Goal: Task Accomplishment & Management: Complete application form

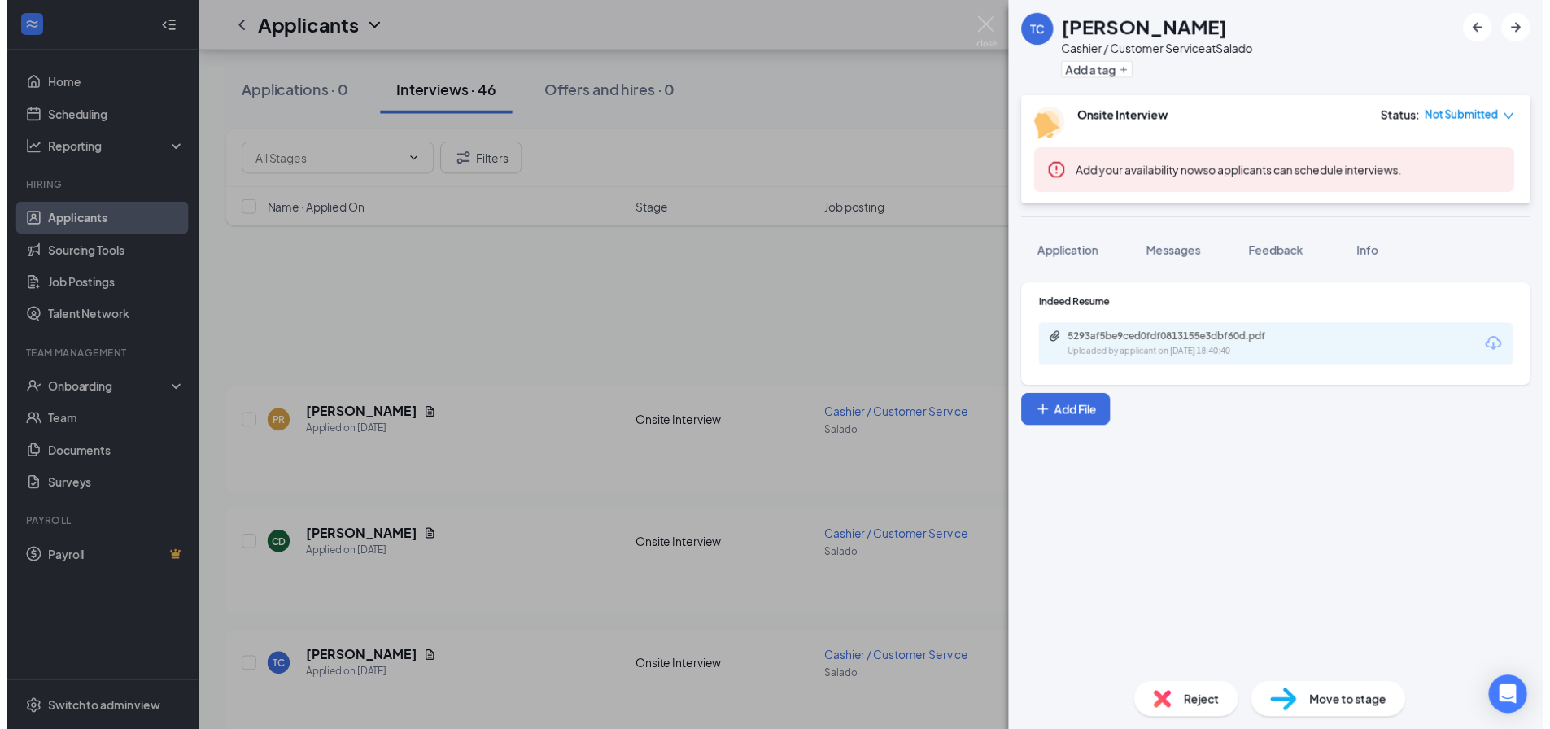
scroll to position [244, 0]
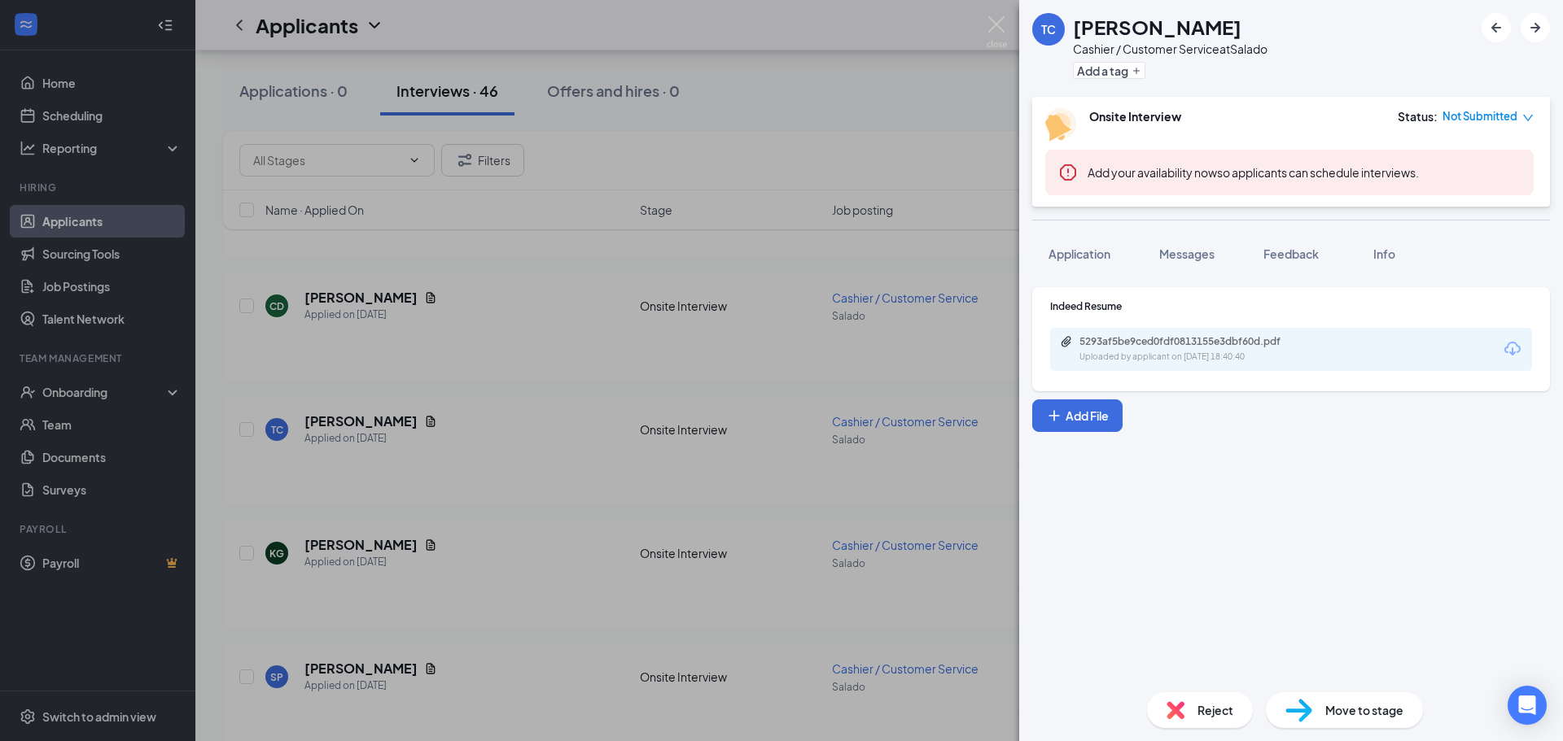
click at [473, 441] on div "TC [PERSON_NAME] Cashier / Customer Service at Salado Add a tag Onsite Intervie…" at bounding box center [781, 370] width 1563 height 741
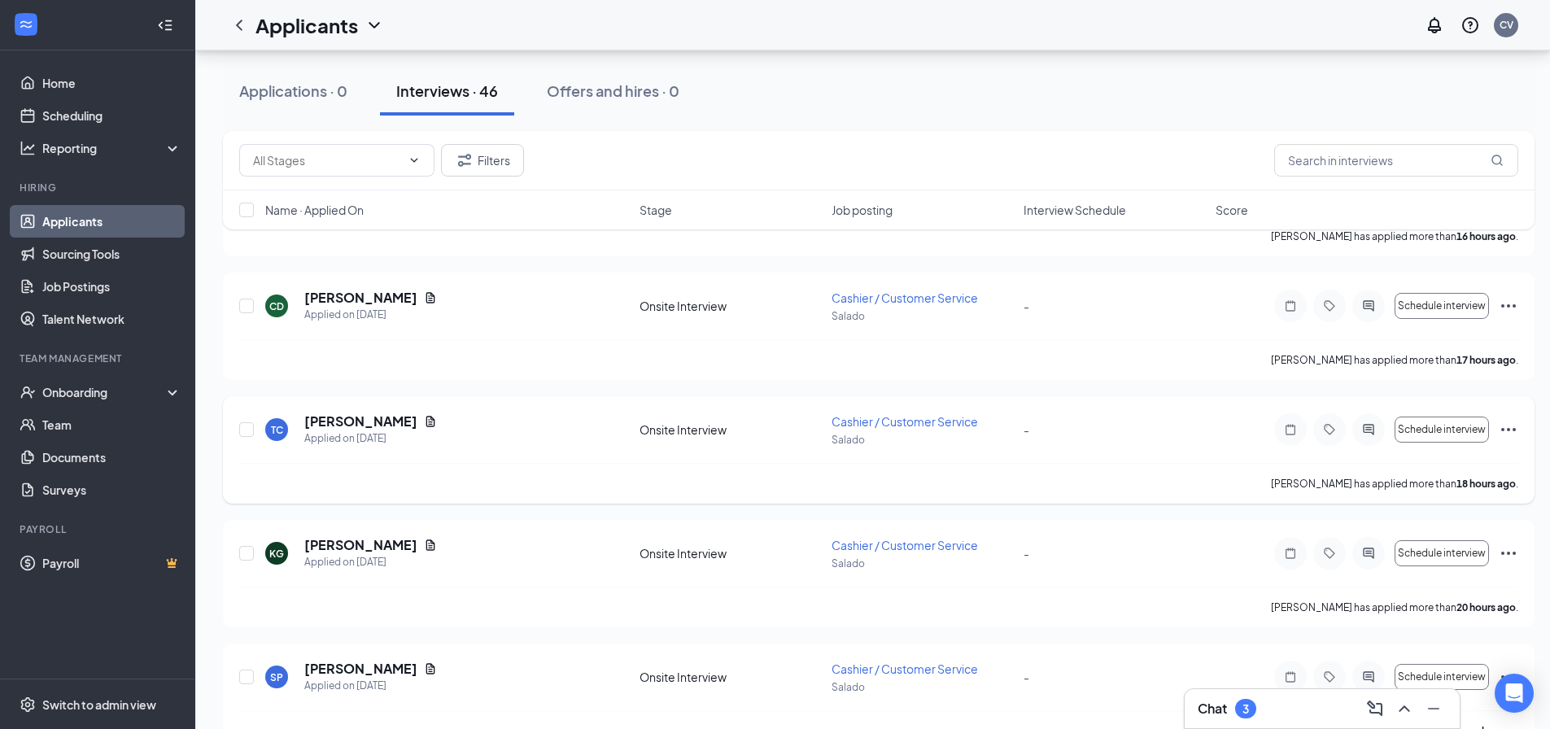
click at [1516, 422] on icon "Ellipses" at bounding box center [1509, 430] width 20 height 20
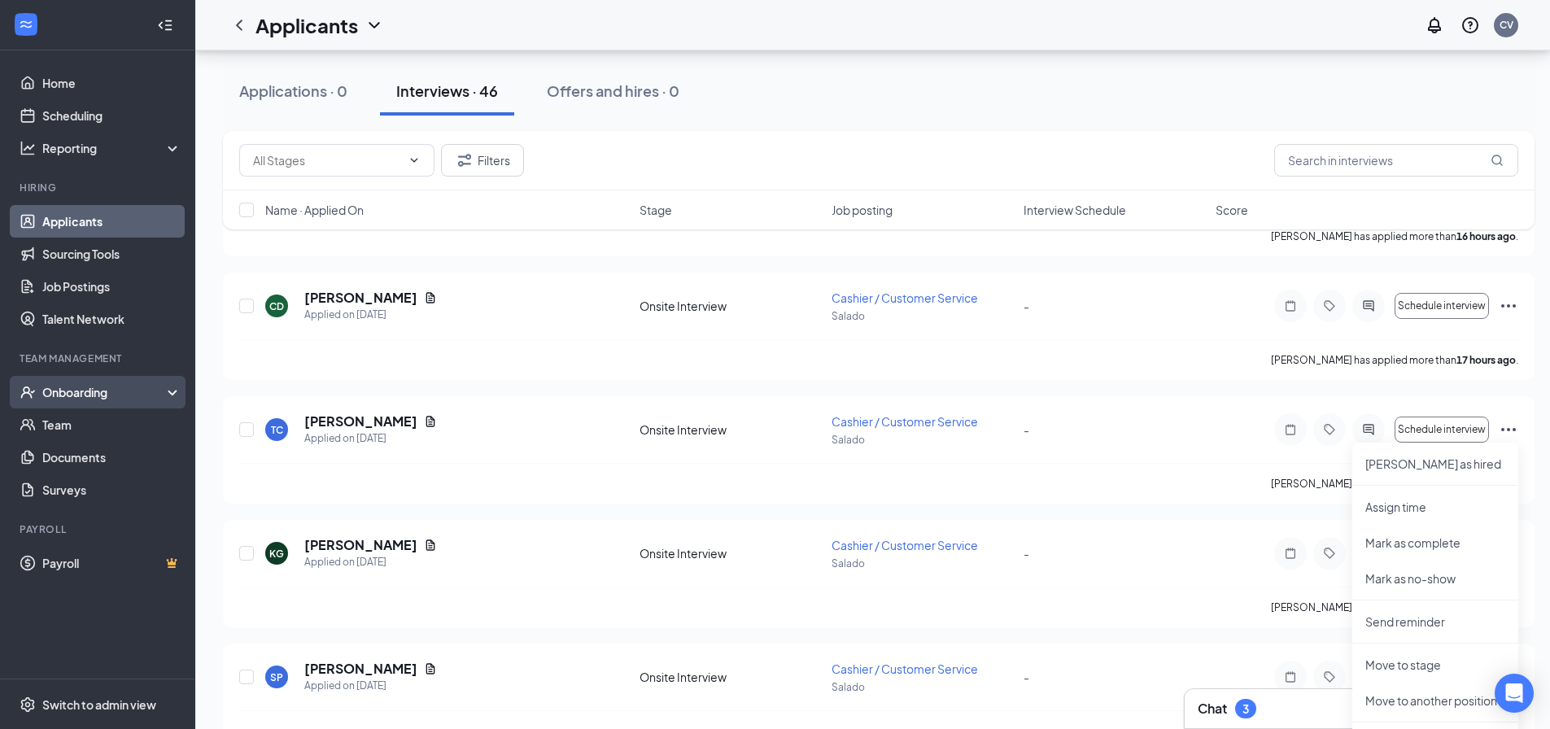
click at [68, 399] on div "Onboarding" at bounding box center [104, 392] width 125 height 16
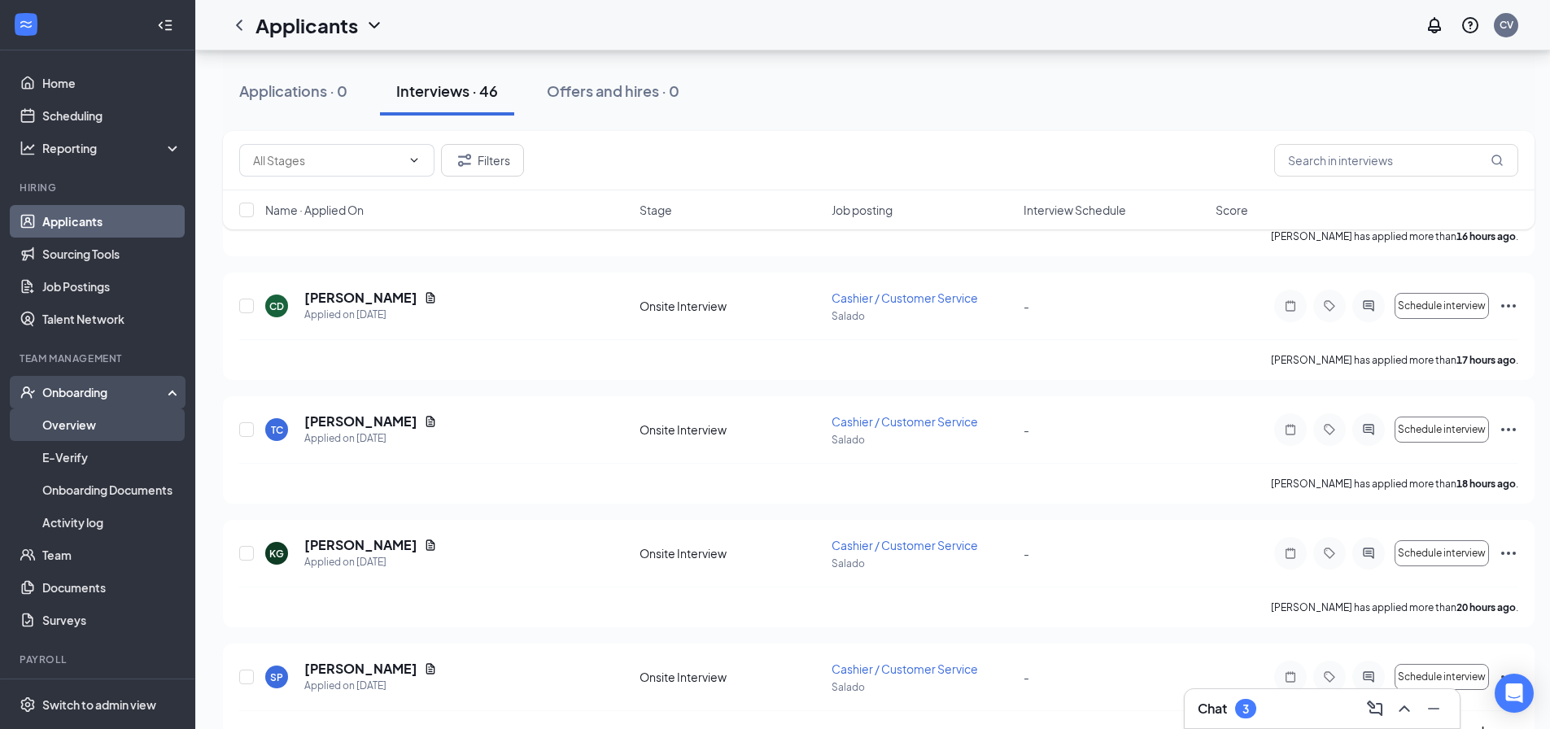
click at [83, 426] on link "Overview" at bounding box center [111, 425] width 139 height 33
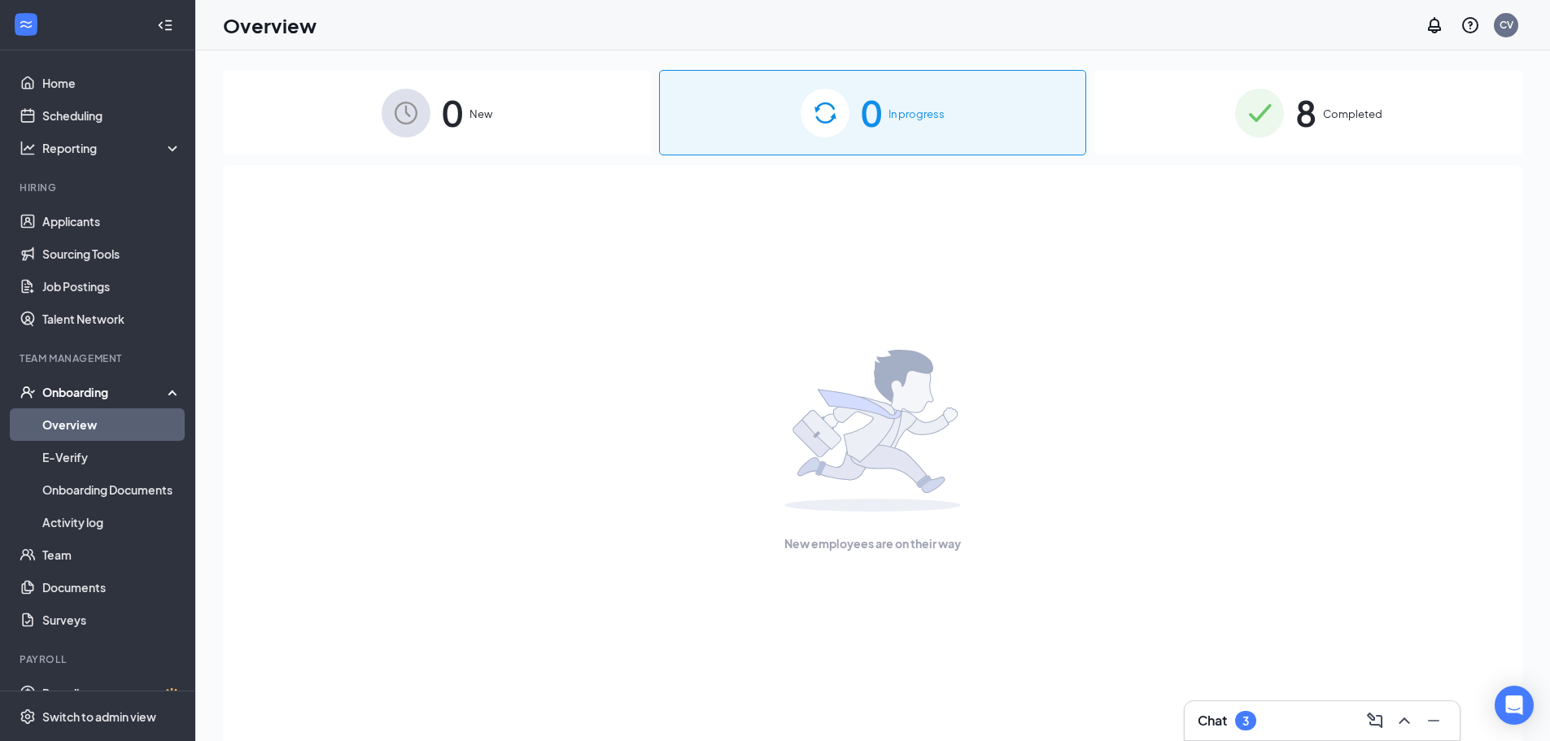
click at [902, 113] on span "In progress" at bounding box center [917, 114] width 56 height 16
click at [482, 121] on span "New" at bounding box center [481, 114] width 23 height 16
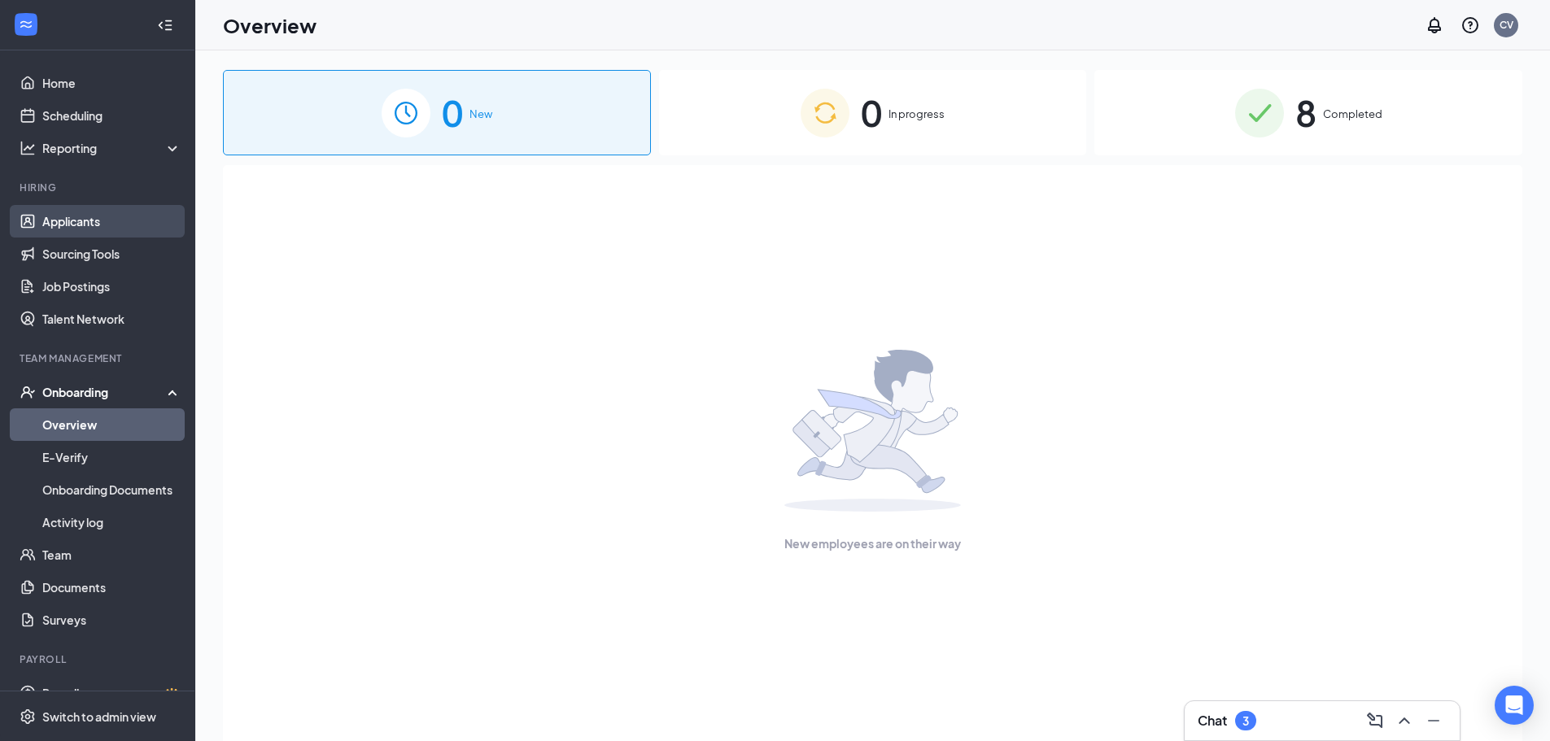
click at [92, 222] on link "Applicants" at bounding box center [111, 221] width 139 height 33
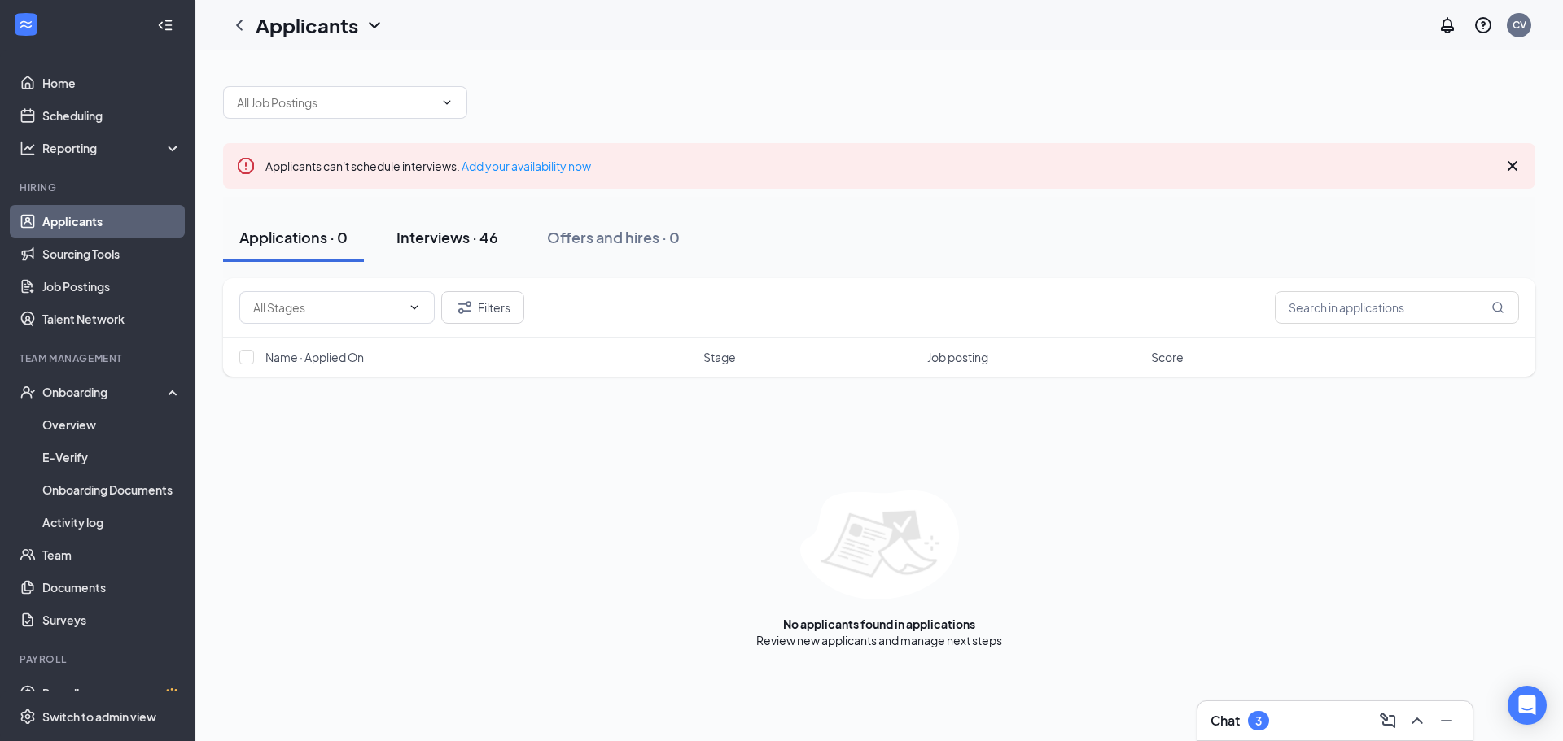
click at [492, 235] on div "Interviews · 46" at bounding box center [447, 237] width 102 height 20
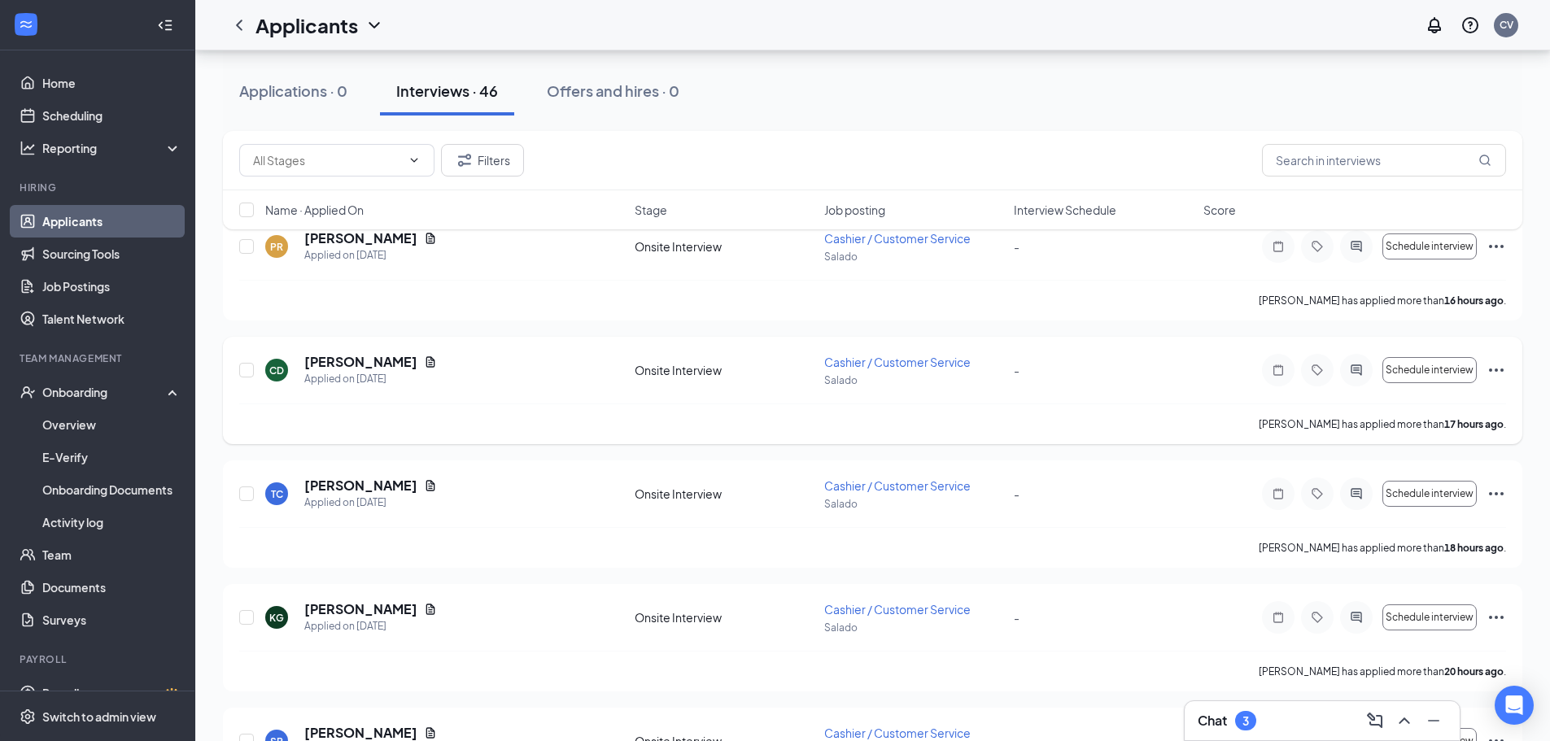
scroll to position [326, 0]
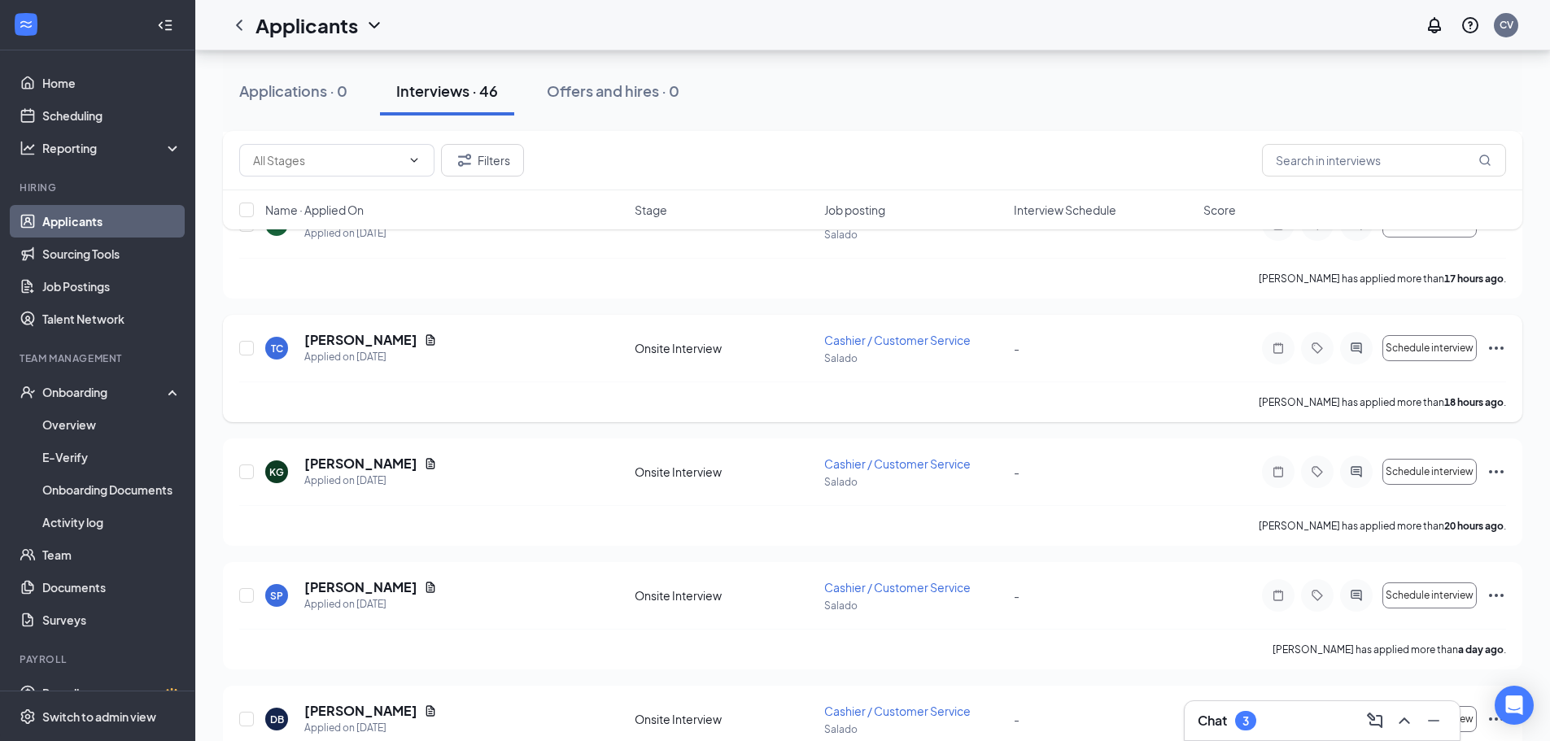
click at [1493, 347] on icon "Ellipses" at bounding box center [1497, 349] width 20 height 20
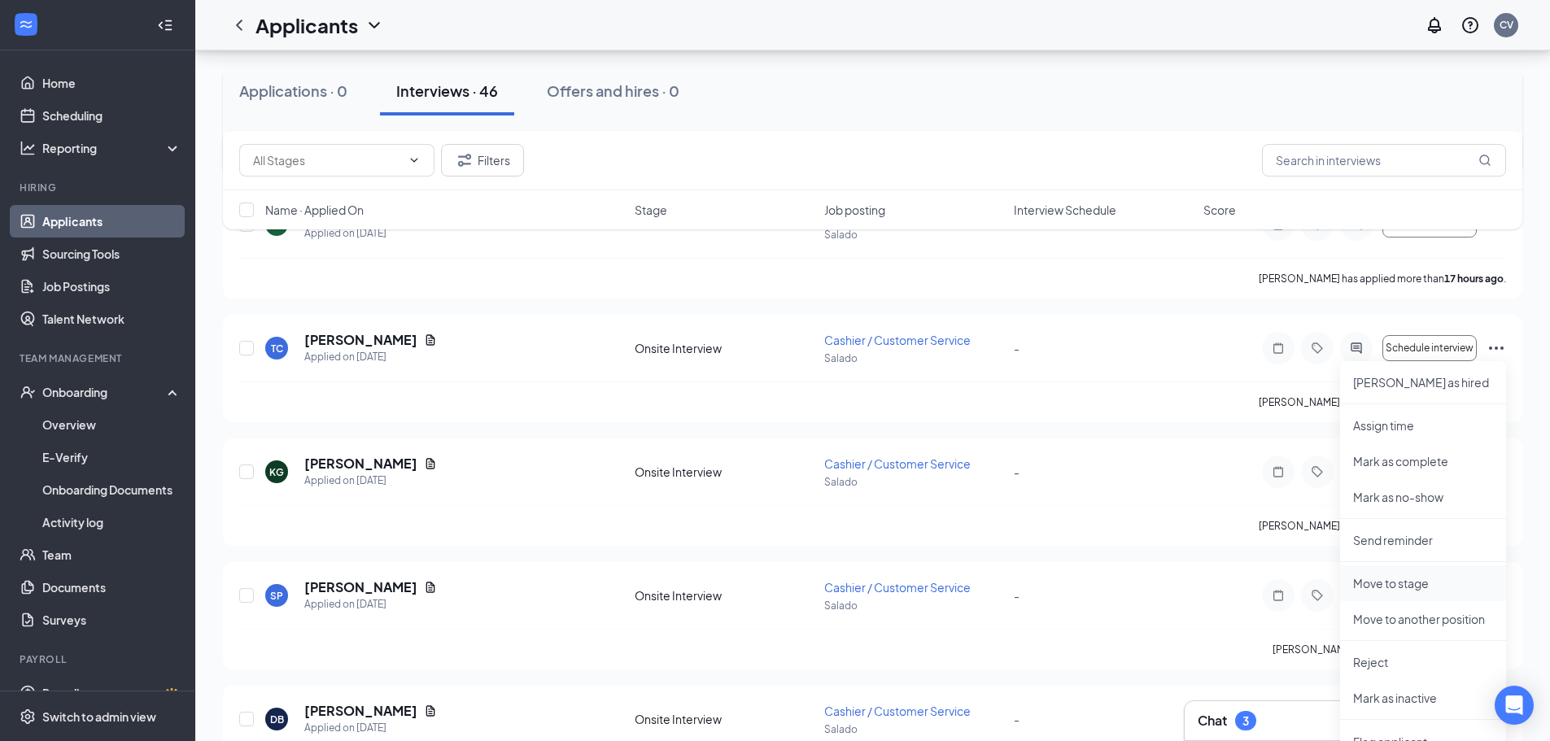
click at [1410, 583] on p "Move to stage" at bounding box center [1423, 583] width 140 height 16
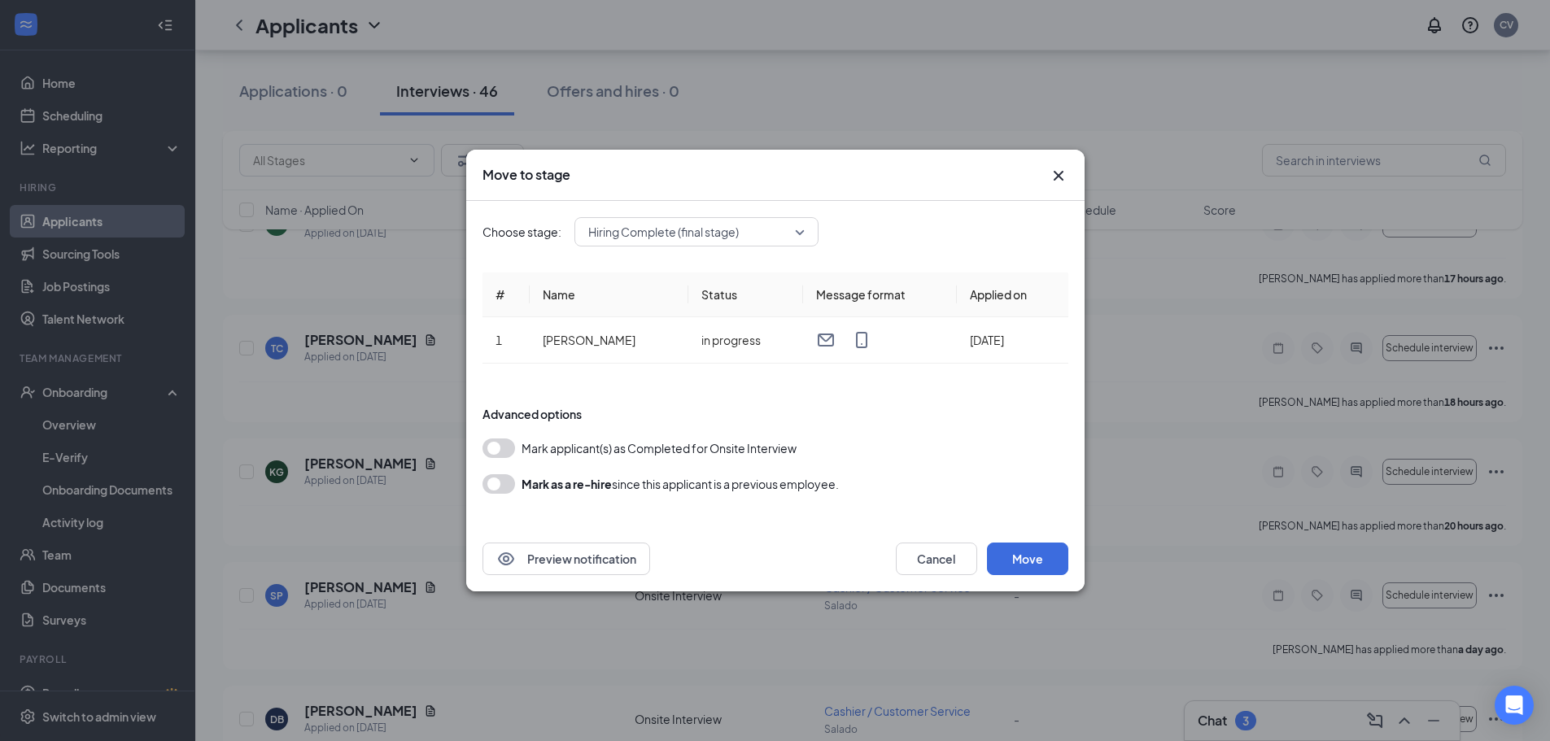
click at [499, 448] on button "button" at bounding box center [499, 449] width 33 height 20
click at [1050, 556] on button "Move" at bounding box center [1027, 559] width 81 height 33
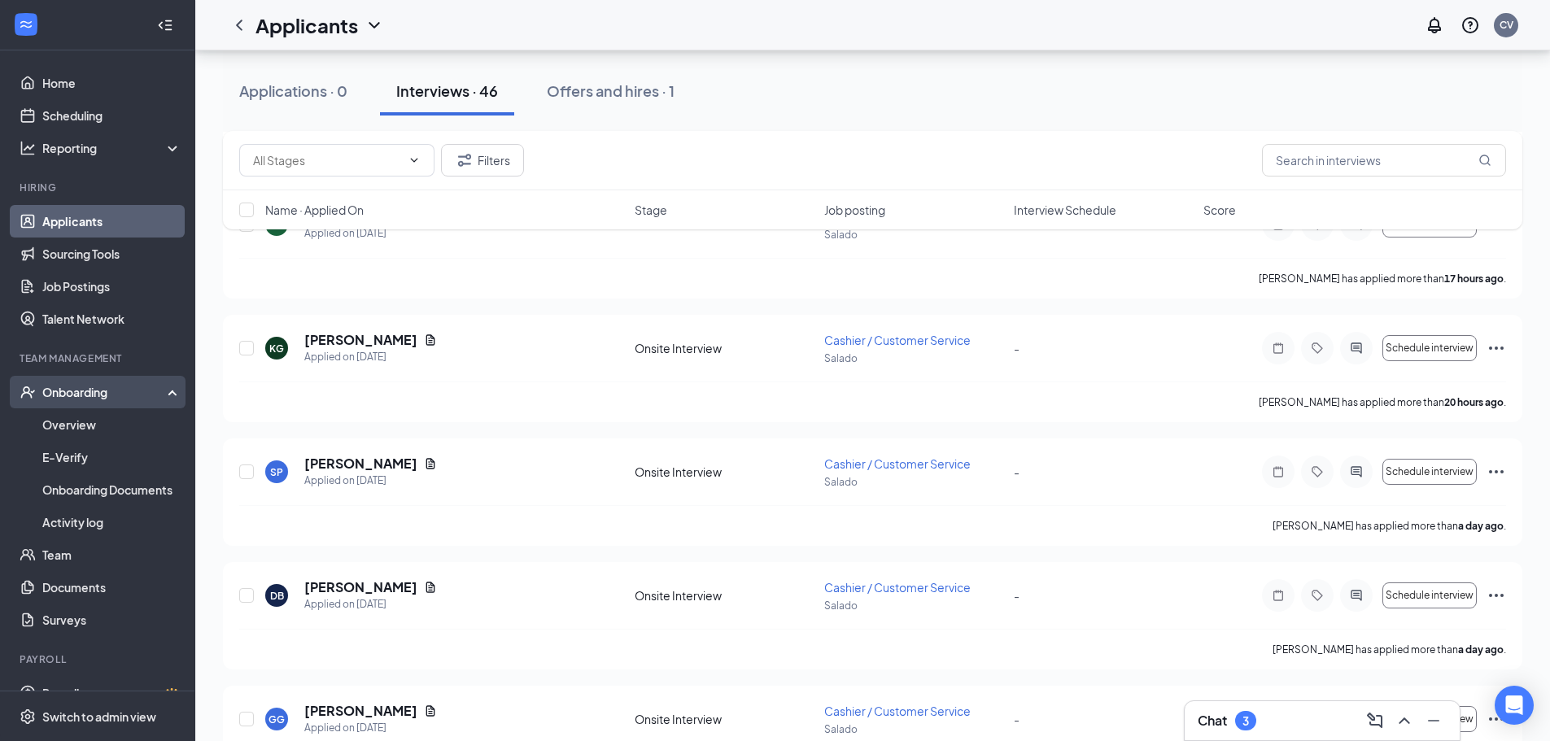
click at [50, 391] on div "Onboarding" at bounding box center [104, 392] width 125 height 16
click at [52, 388] on div "Onboarding" at bounding box center [104, 392] width 125 height 16
click at [60, 417] on link "Overview" at bounding box center [111, 425] width 139 height 33
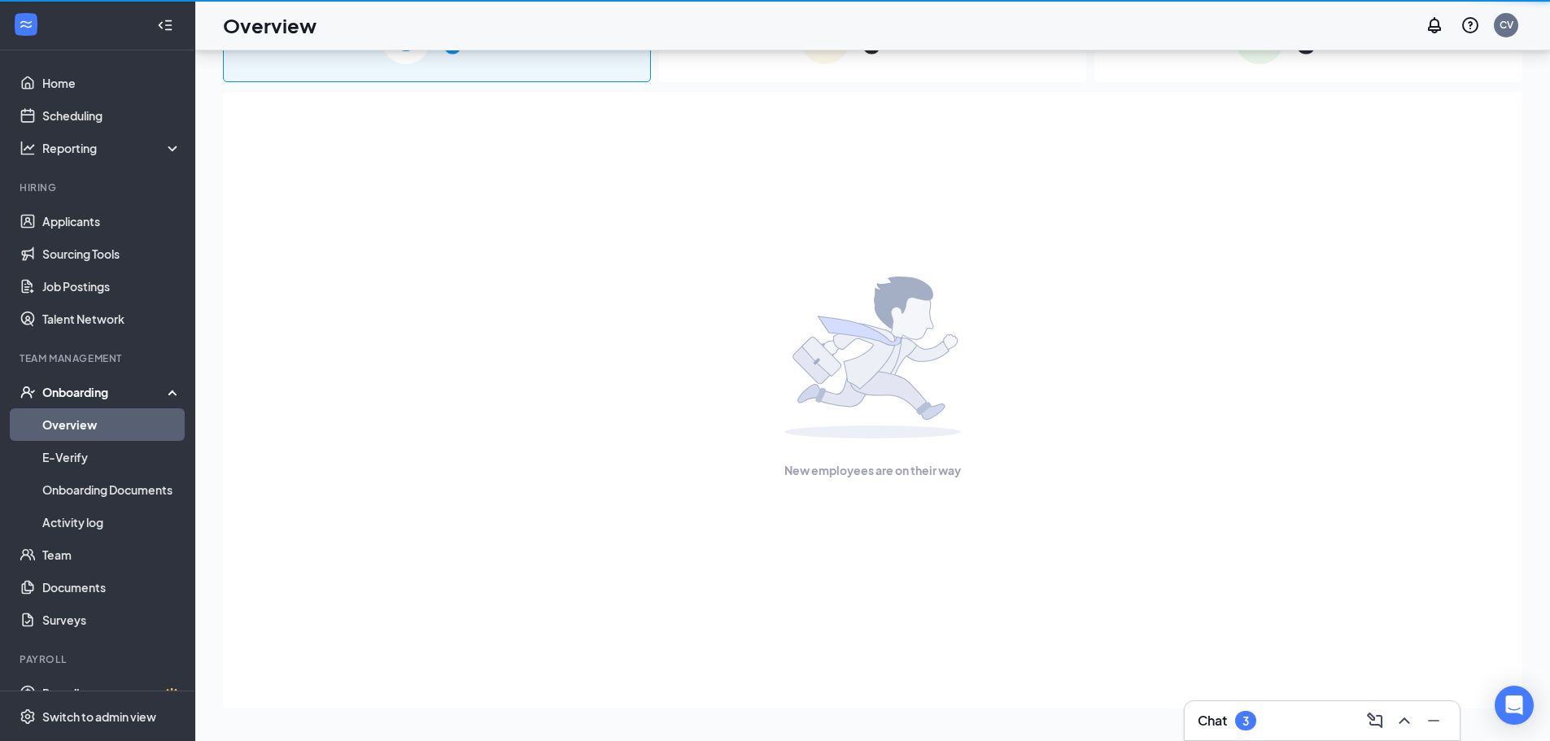
scroll to position [73, 0]
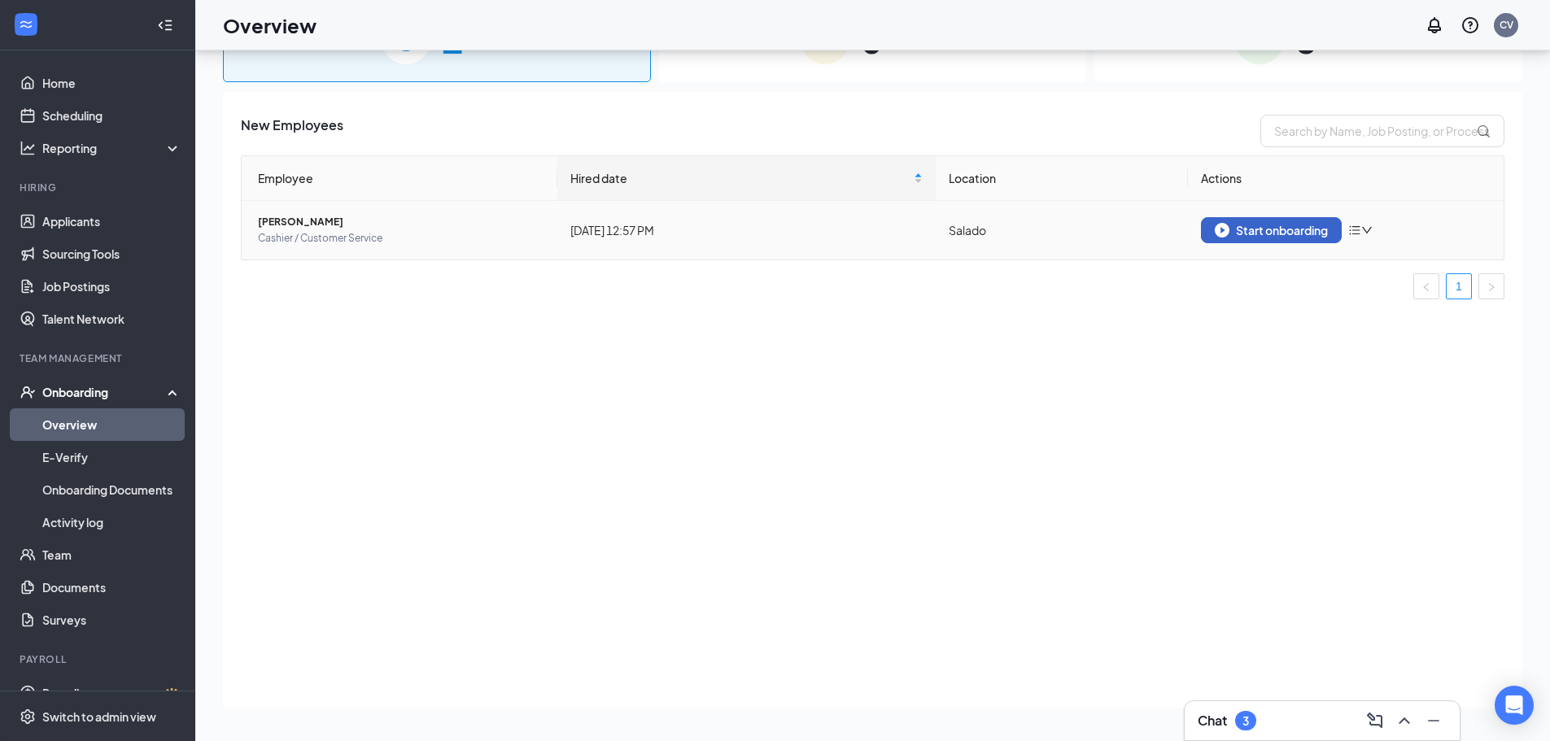
click at [1247, 230] on div "Start onboarding" at bounding box center [1271, 230] width 113 height 15
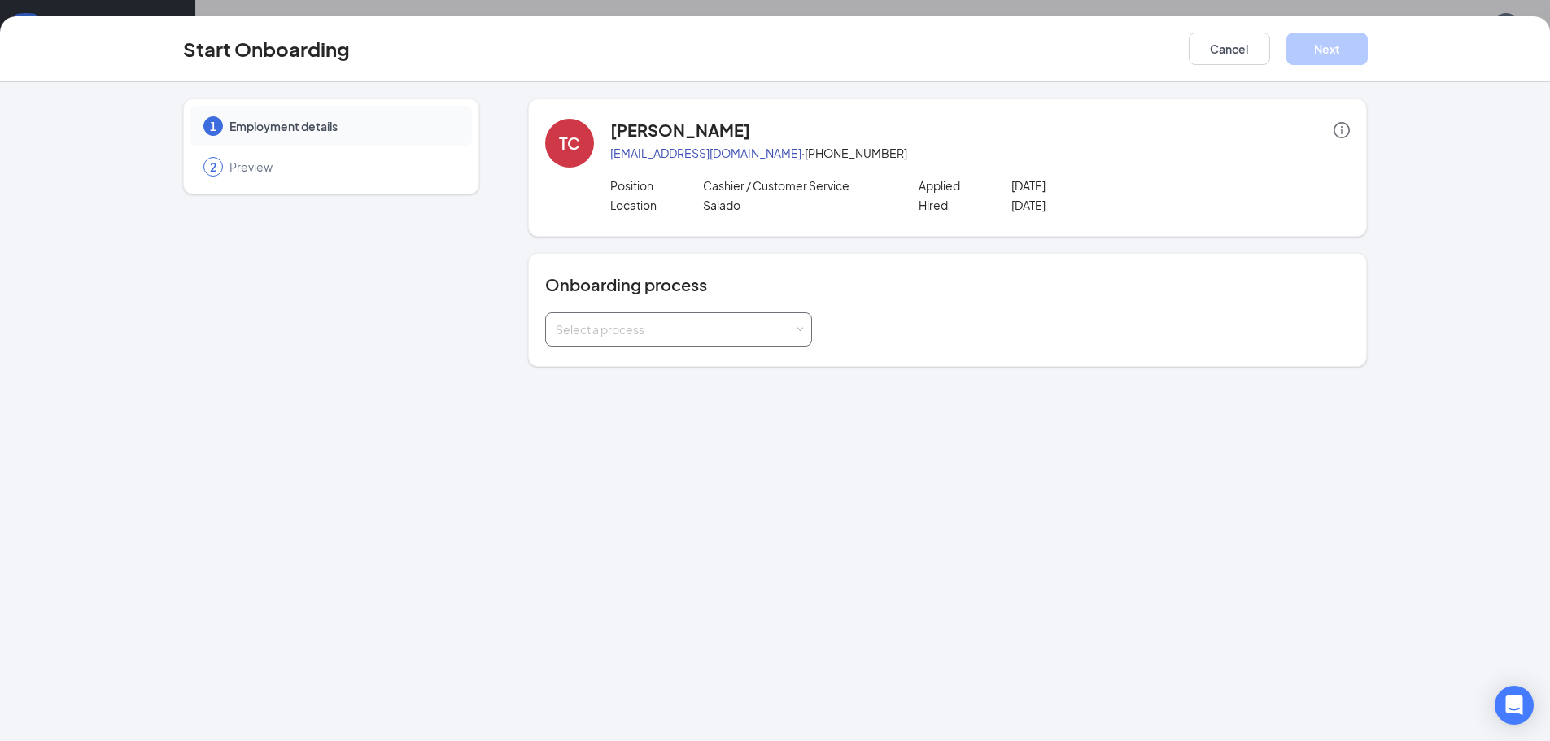
click at [797, 327] on span at bounding box center [800, 329] width 7 height 7
click at [776, 364] on span "Ace Hardware - Entry-Level Onboarding Process" at bounding box center [682, 363] width 260 height 15
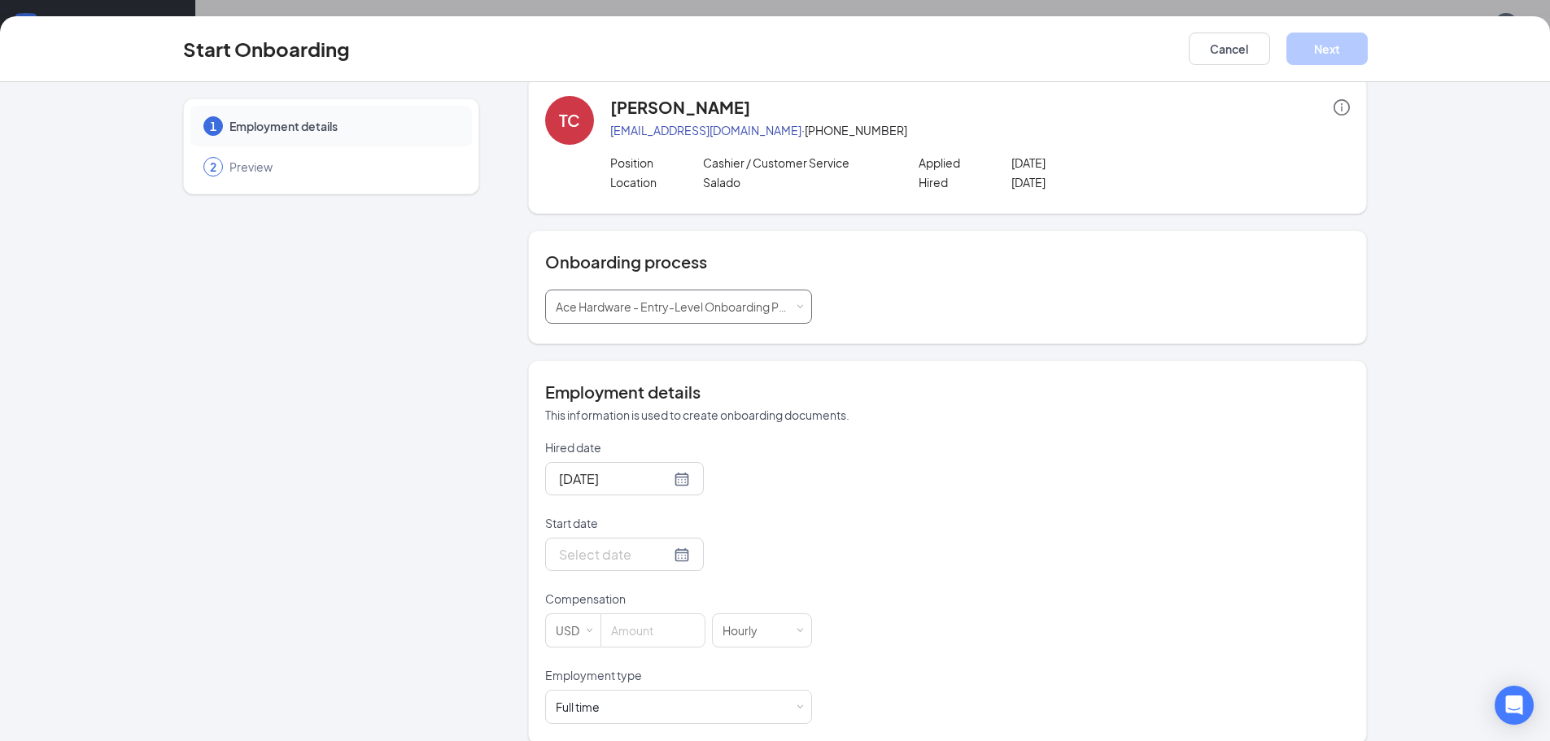
scroll to position [42, 0]
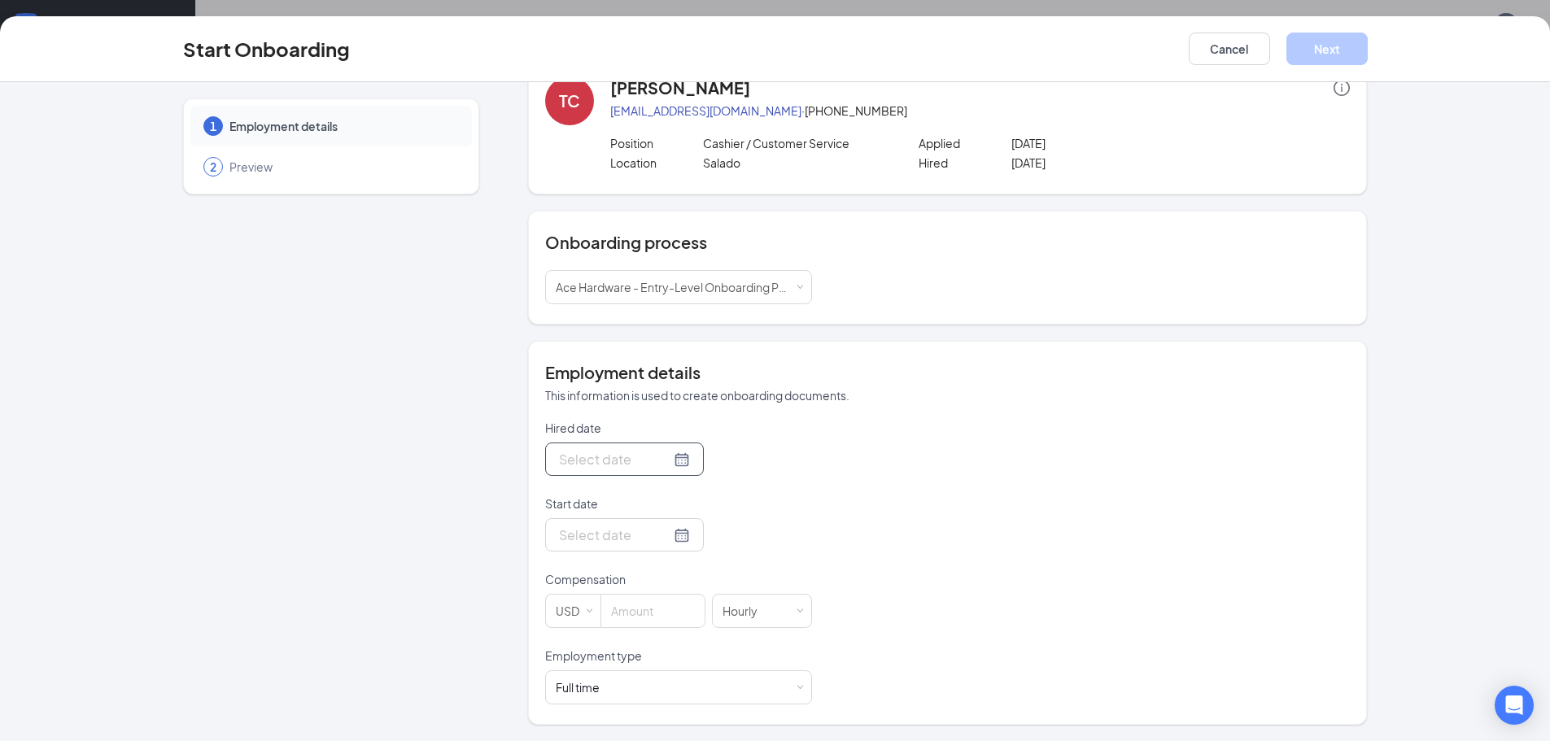
click at [668, 458] on div at bounding box center [624, 459] width 131 height 20
type input "[DATE]"
click at [654, 651] on div "27" at bounding box center [658, 654] width 20 height 20
click at [669, 459] on div at bounding box center [624, 459] width 131 height 20
type input "[DATE]"
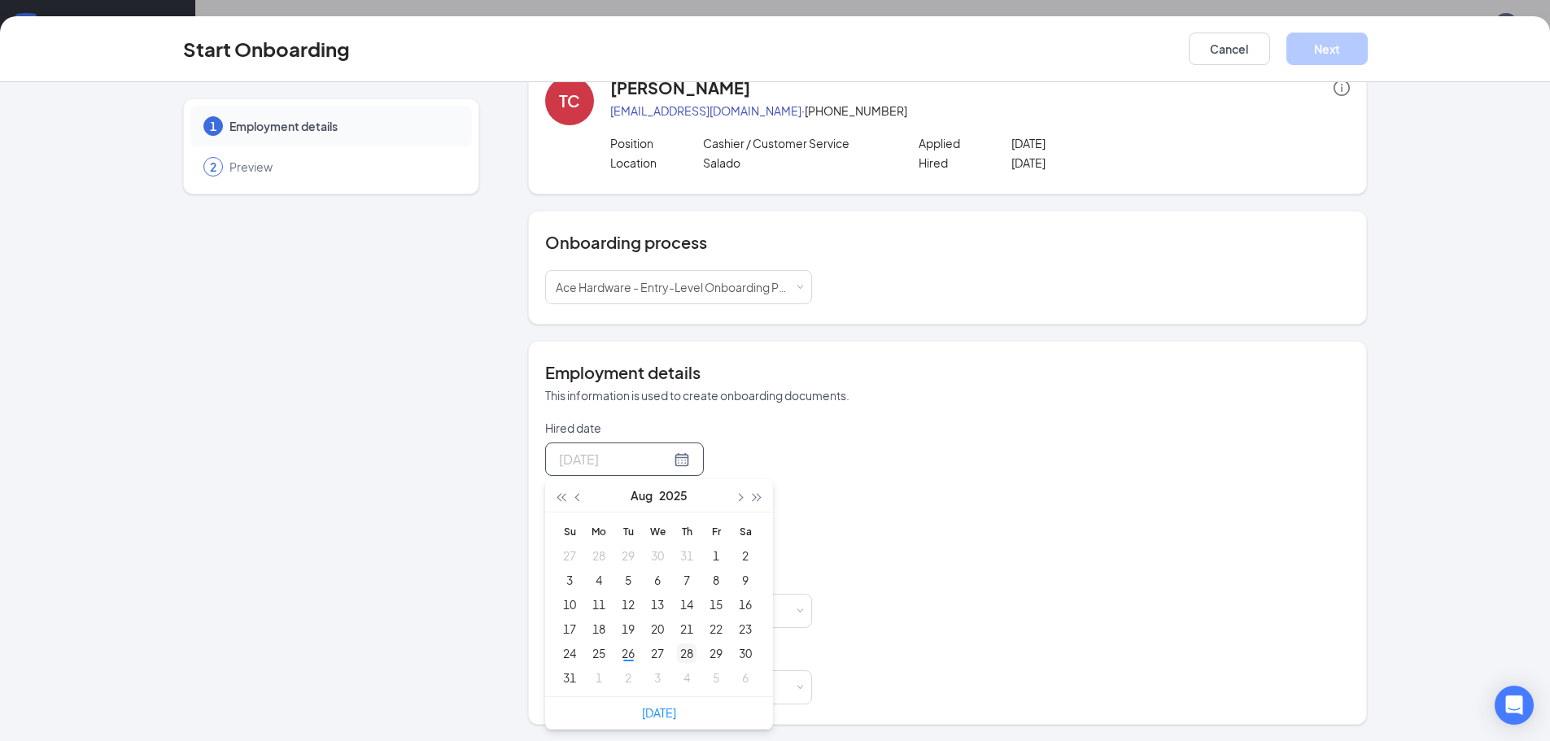
click at [677, 653] on div "28" at bounding box center [687, 654] width 20 height 20
click at [666, 461] on div at bounding box center [624, 459] width 131 height 20
type input "[DATE]"
click at [623, 656] on div "26" at bounding box center [629, 654] width 20 height 20
click at [658, 536] on div at bounding box center [624, 535] width 131 height 20
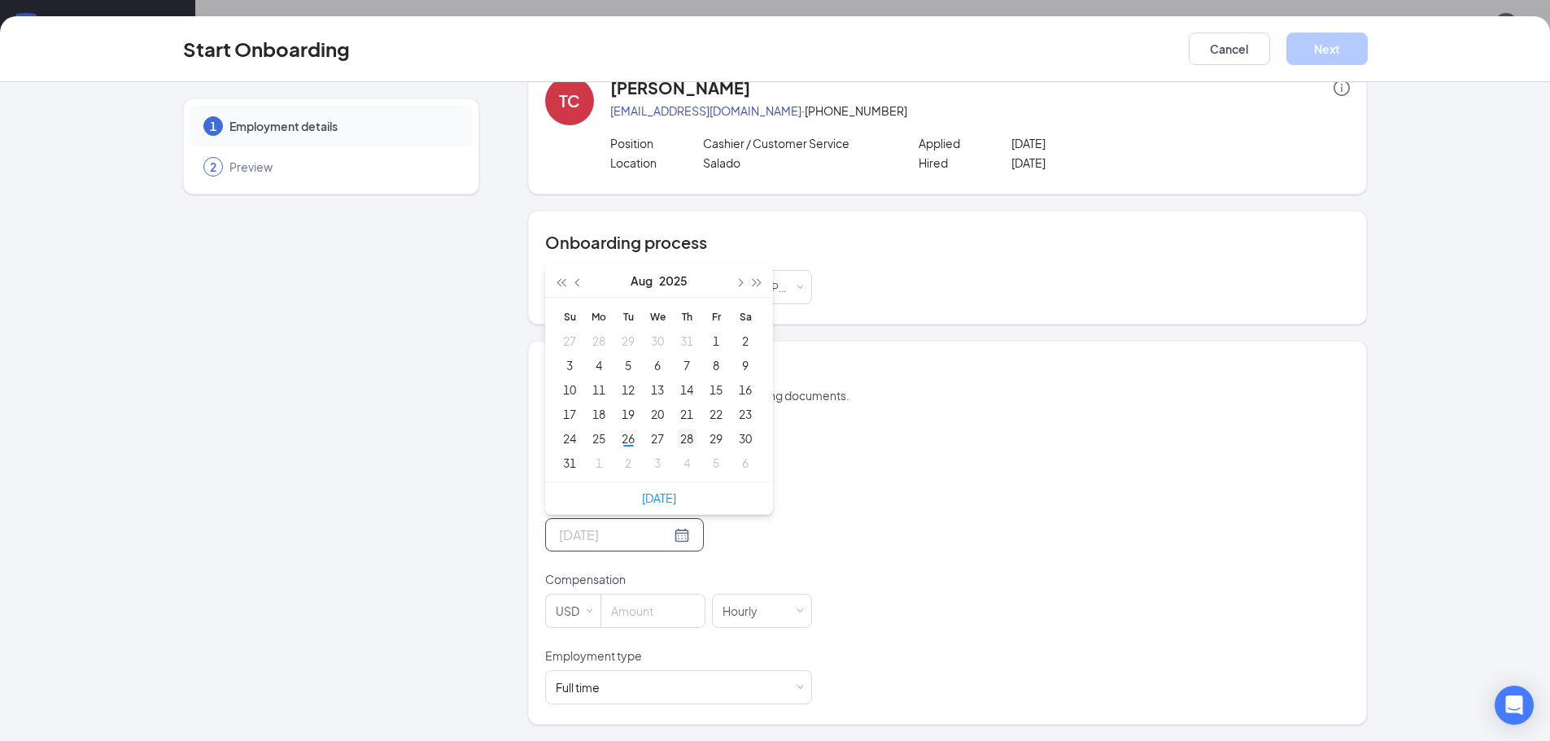
type input "[DATE]"
click at [677, 442] on div "28" at bounding box center [687, 439] width 20 height 20
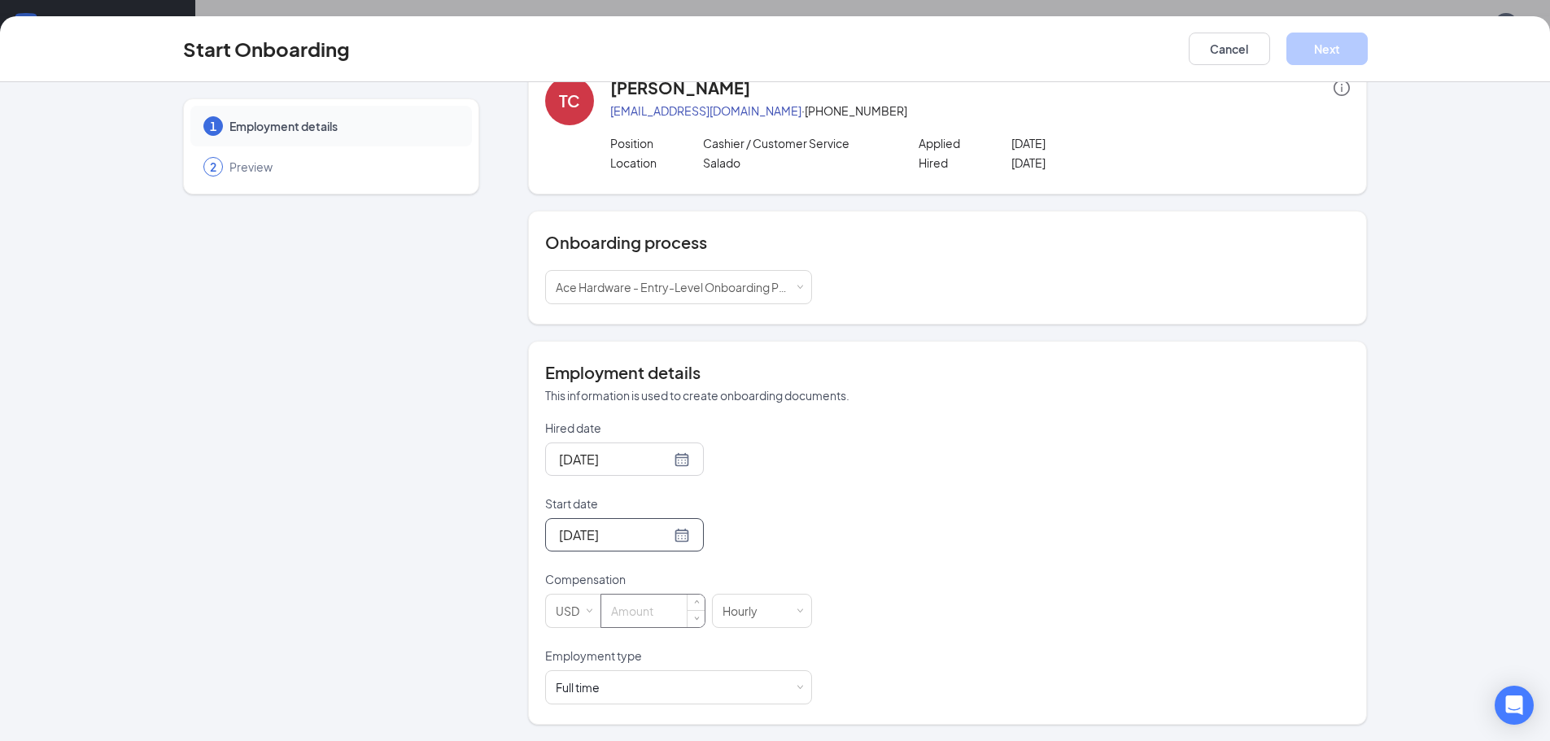
click at [668, 610] on input at bounding box center [652, 611] width 103 height 33
type input "12"
click at [797, 693] on div "Full time Works 30+ hours per week and is reasonably expected to work" at bounding box center [678, 688] width 267 height 34
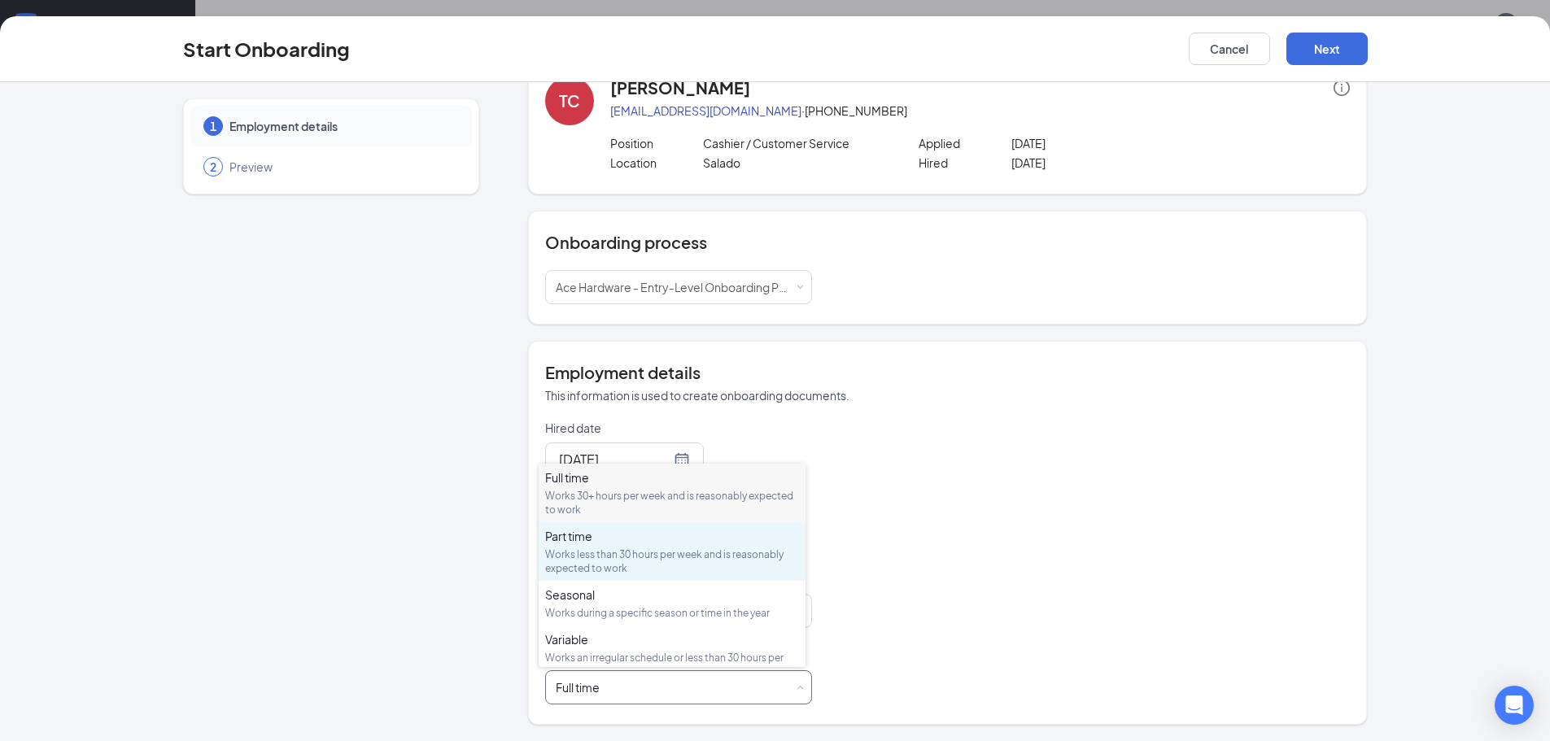
click at [619, 549] on div "Works less than 30 hours per week and is reasonably expected to work" at bounding box center [672, 562] width 254 height 28
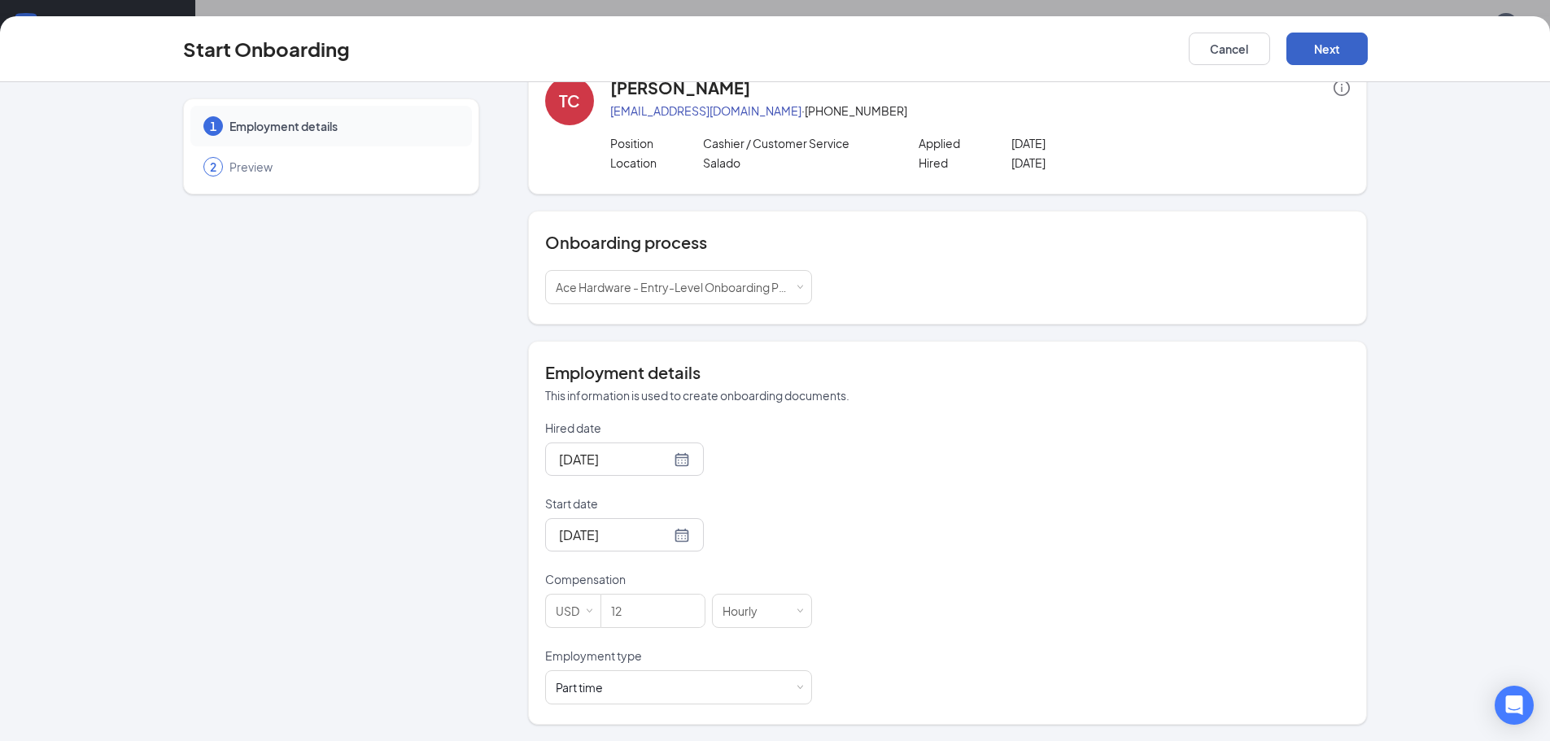
click at [1322, 55] on button "Next" at bounding box center [1327, 49] width 81 height 33
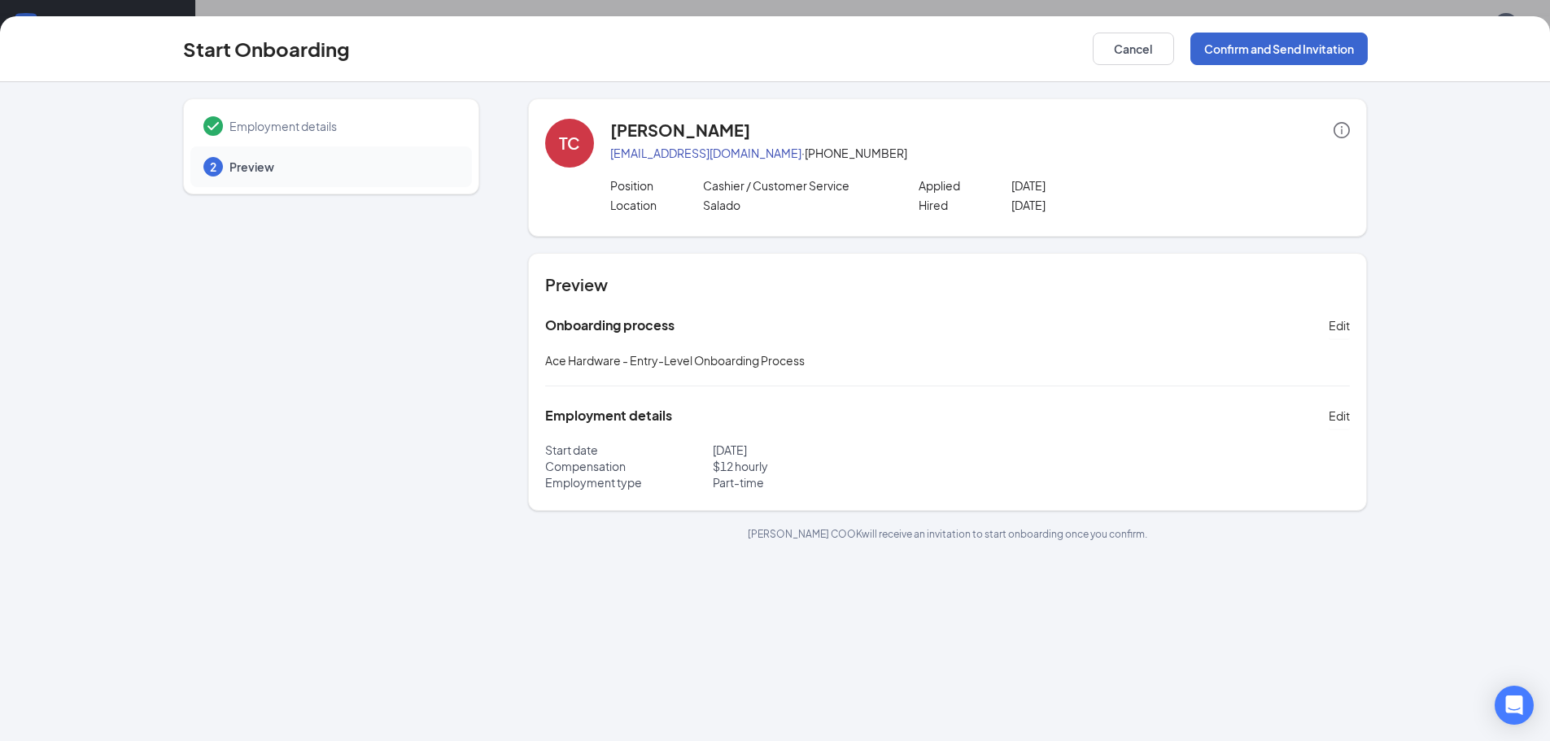
scroll to position [0, 0]
click at [1282, 48] on button "Confirm and Send Invitation" at bounding box center [1279, 49] width 177 height 33
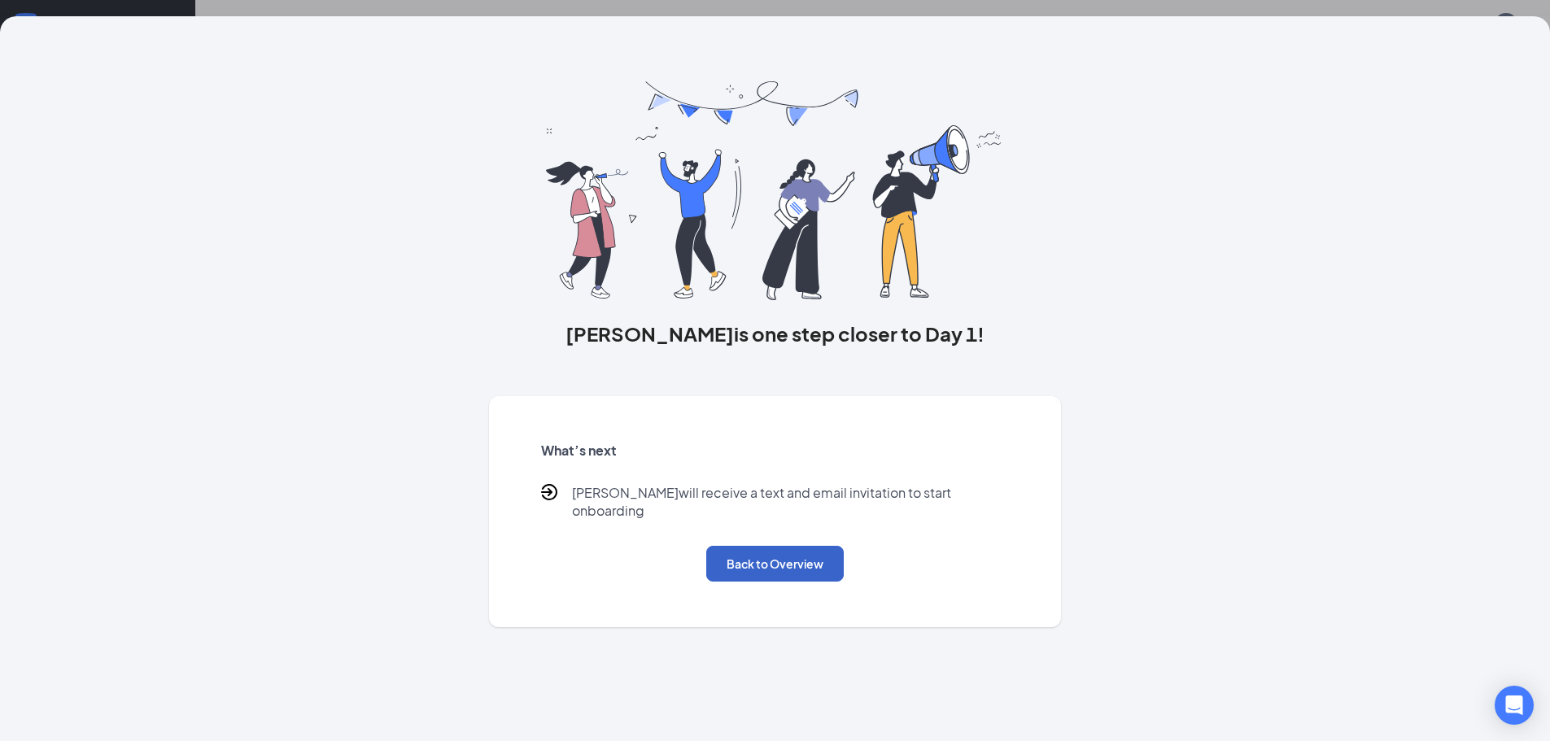
click at [798, 550] on button "Back to Overview" at bounding box center [775, 564] width 138 height 36
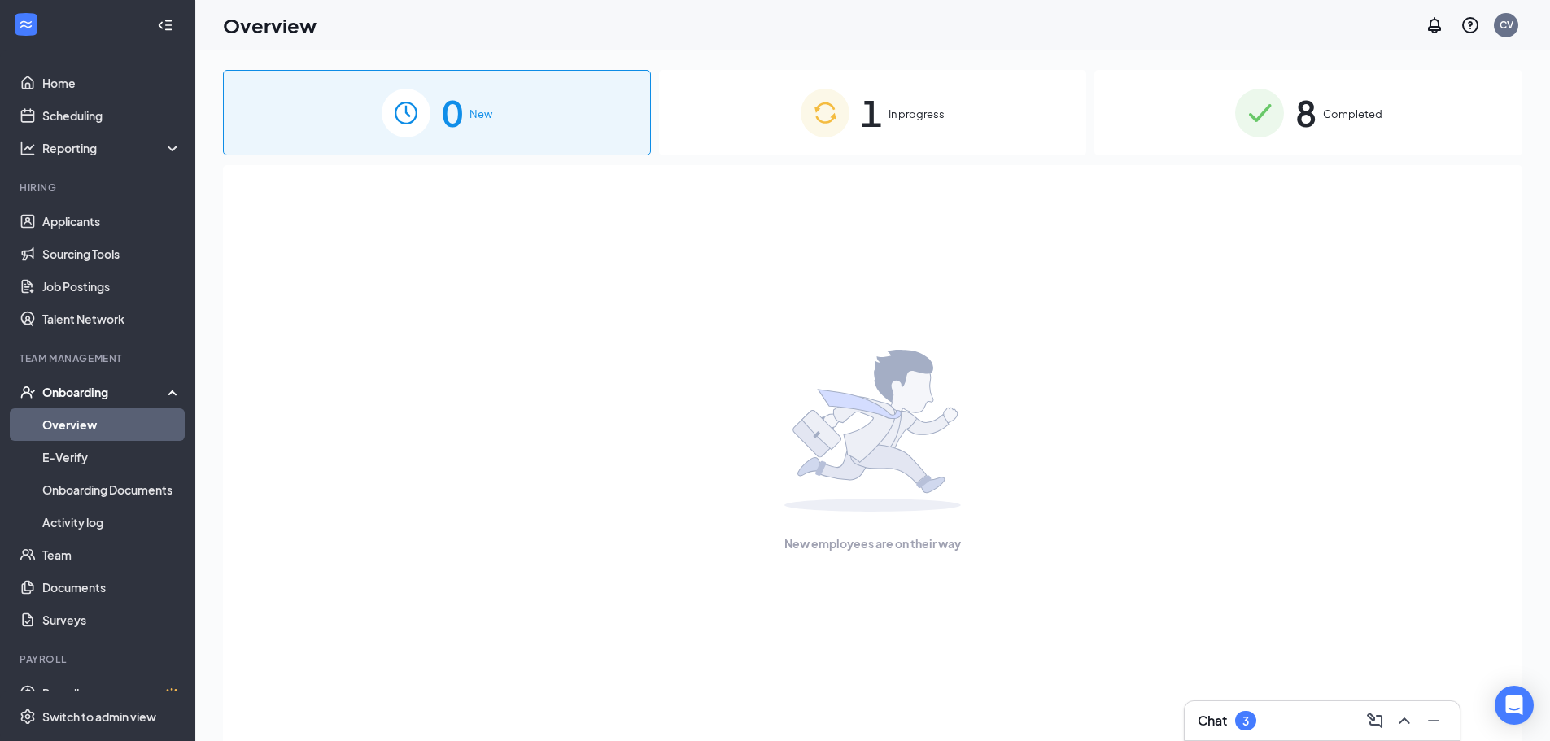
click at [922, 120] on span "In progress" at bounding box center [917, 114] width 56 height 16
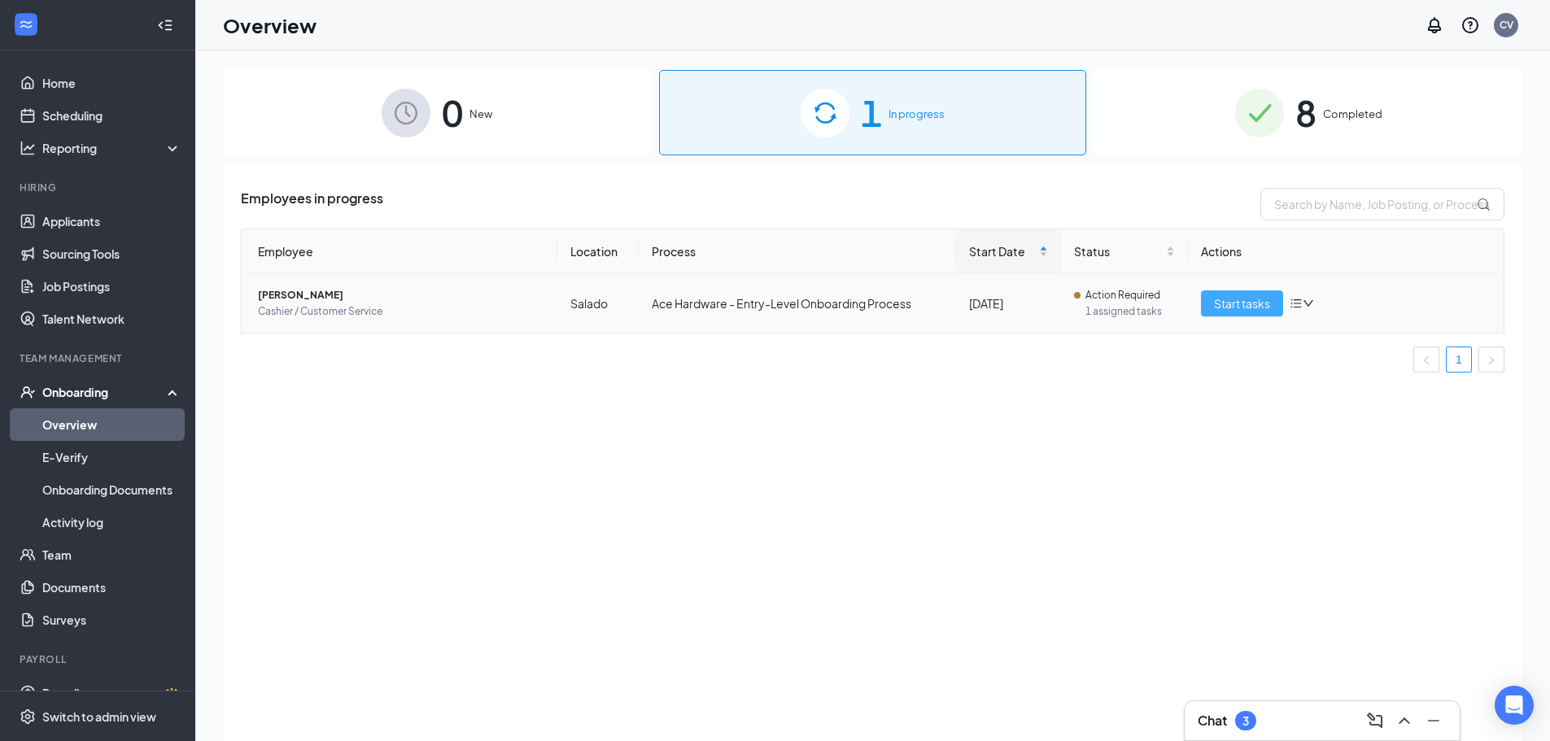
click at [1230, 305] on span "Start tasks" at bounding box center [1242, 304] width 56 height 18
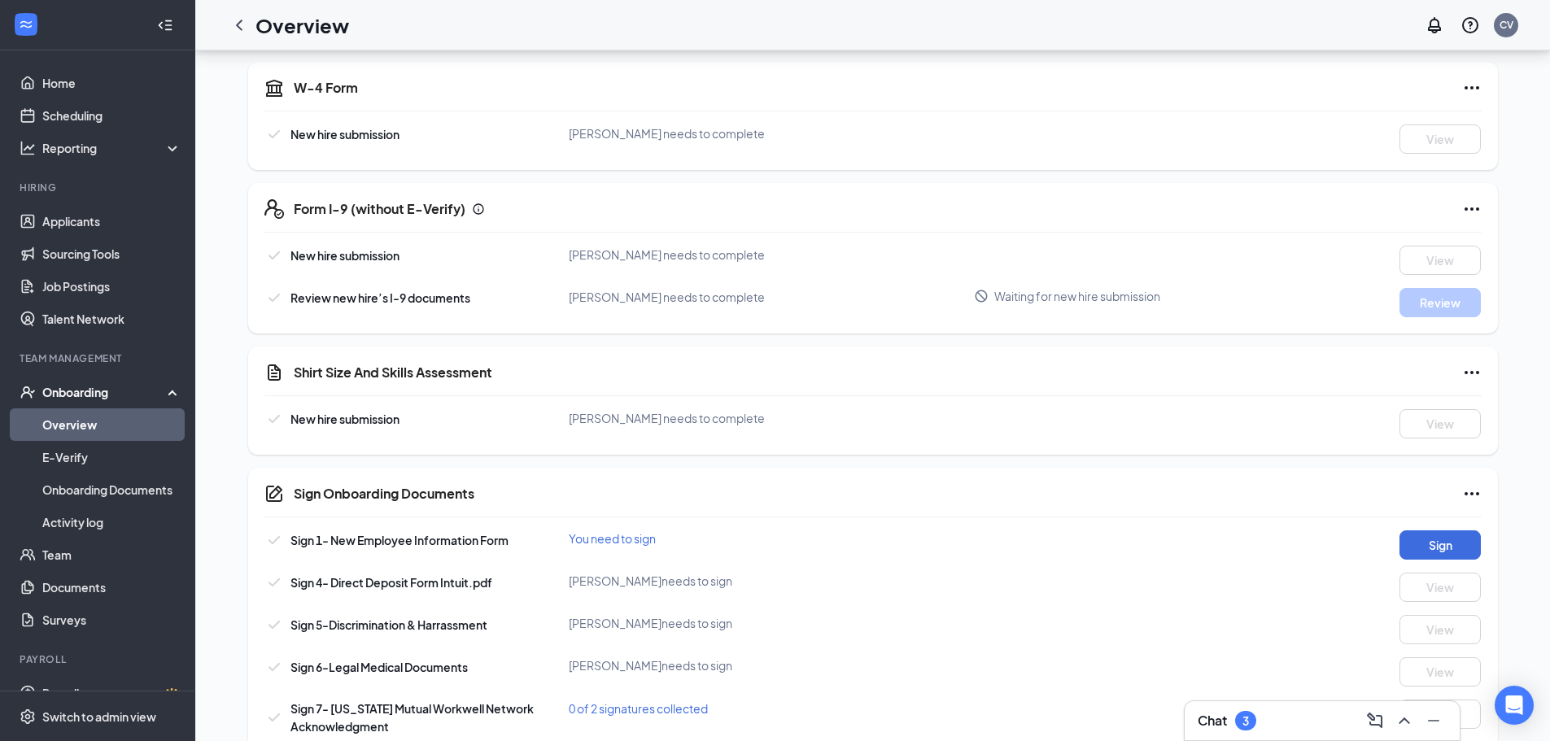
scroll to position [407, 0]
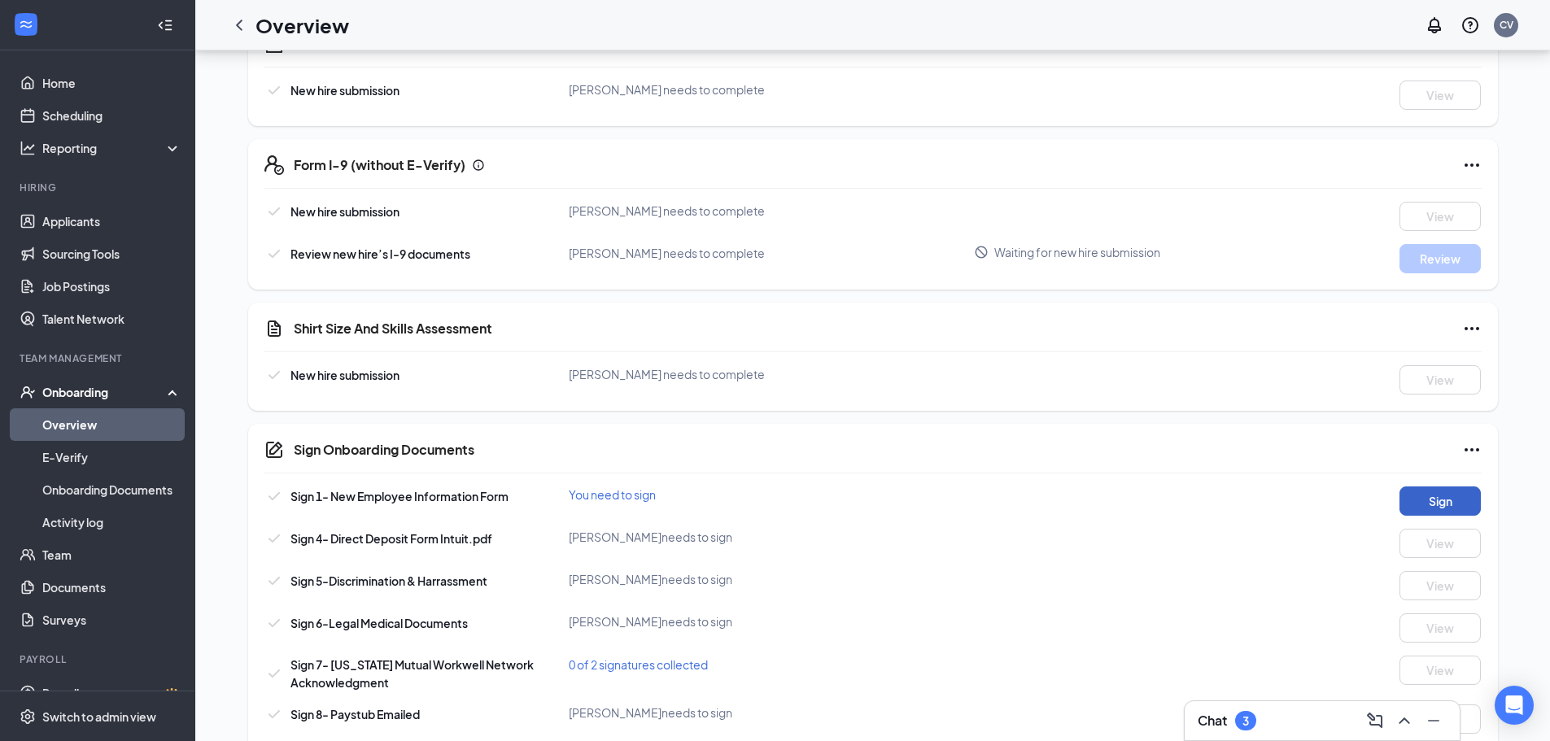
click at [1413, 500] on button "Sign" at bounding box center [1440, 501] width 81 height 29
